Goal: Information Seeking & Learning: Learn about a topic

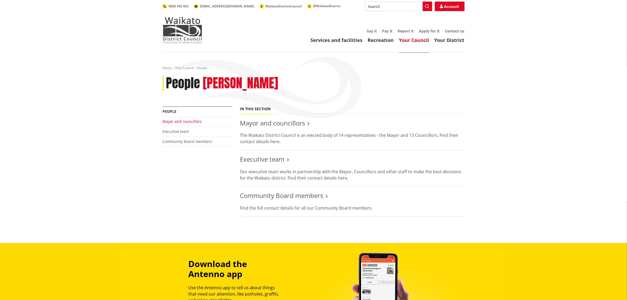
click at [193, 123] on link "Mayor and councillors" at bounding box center [182, 121] width 39 height 5
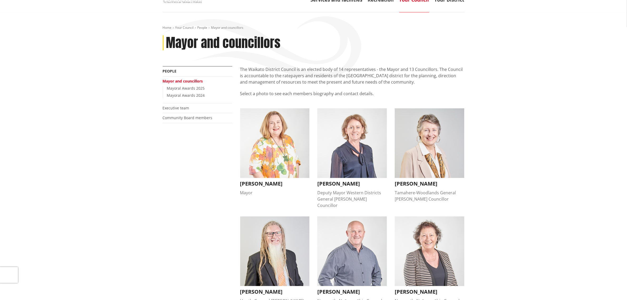
scroll to position [33, 0]
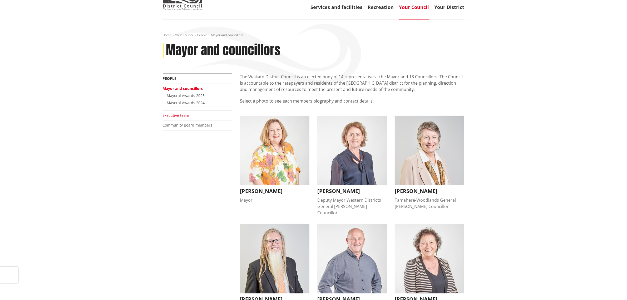
click at [179, 115] on link "Executive team" at bounding box center [176, 115] width 27 height 5
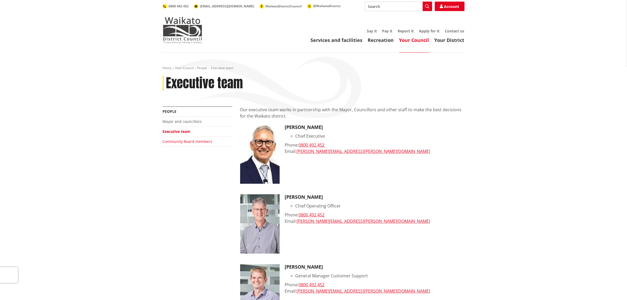
click at [184, 142] on link "Community Board members" at bounding box center [188, 141] width 50 height 5
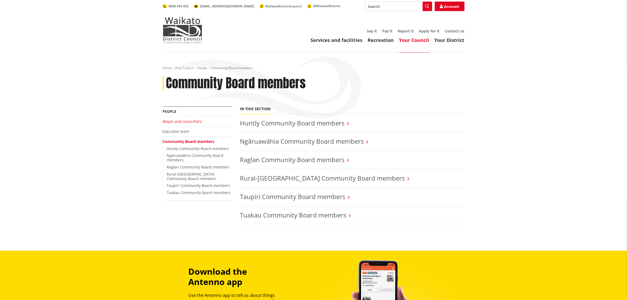
click at [179, 124] on link "Mayor and councillors" at bounding box center [182, 121] width 39 height 5
